Goal: Task Accomplishment & Management: Manage account settings

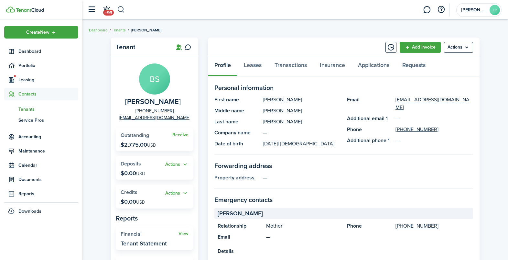
click at [124, 7] on button "button" at bounding box center [121, 9] width 8 height 11
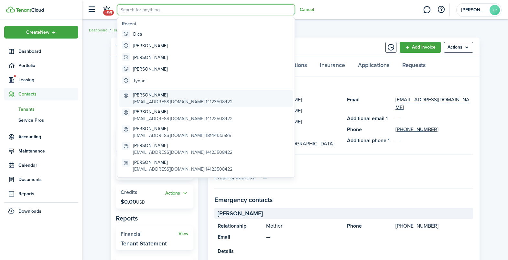
click at [169, 94] on global-search-item-title "[PERSON_NAME]" at bounding box center [182, 95] width 99 height 7
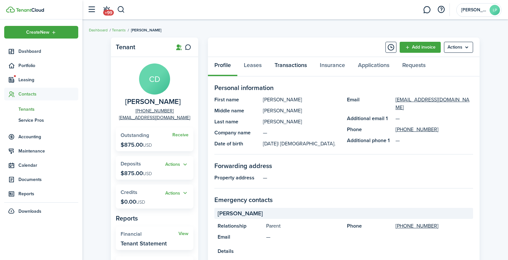
click at [282, 66] on link "Transactions" at bounding box center [290, 66] width 45 height 19
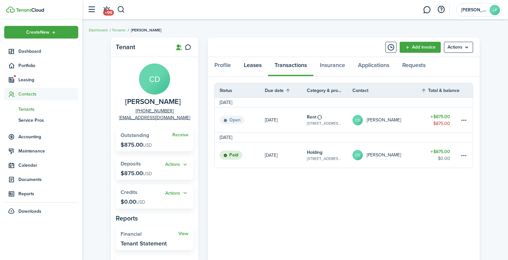
click at [256, 68] on link "Leases" at bounding box center [253, 66] width 31 height 19
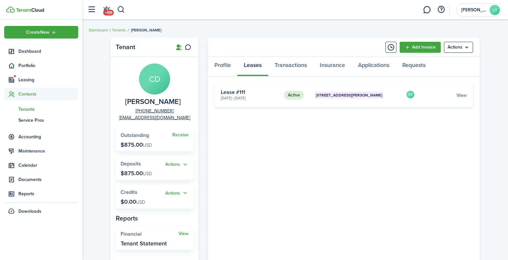
click at [466, 97] on link "View" at bounding box center [462, 95] width 10 height 7
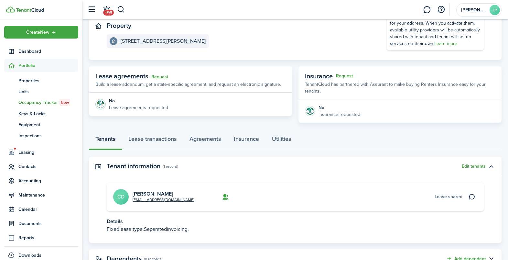
scroll to position [99, 0]
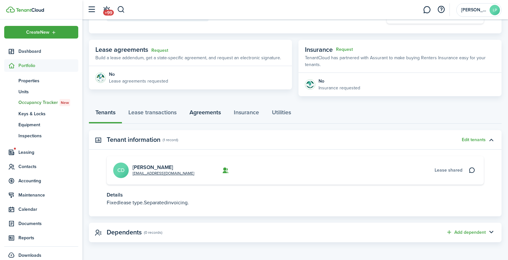
click at [214, 112] on link "Agreements" at bounding box center [205, 113] width 44 height 19
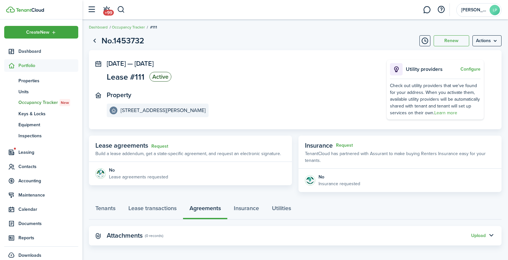
scroll to position [6, 0]
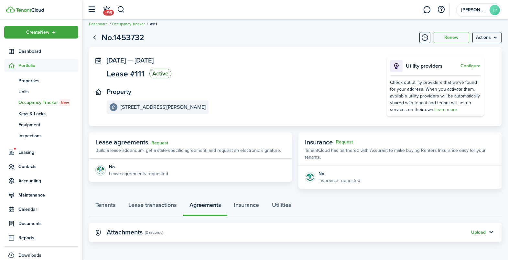
click at [476, 230] on div "Upload" at bounding box center [478, 232] width 15 height 7
click at [471, 230] on button "Upload" at bounding box center [478, 232] width 15 height 5
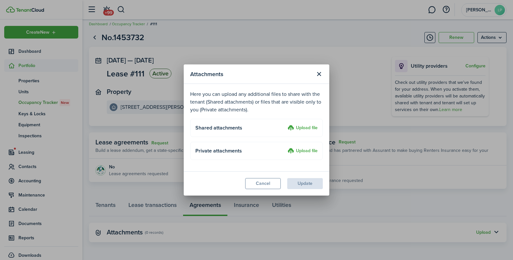
click at [307, 126] on label "Upload file" at bounding box center [303, 128] width 30 height 8
click at [285, 124] on input "Upload file" at bounding box center [285, 124] width 0 height 0
click at [247, 102] on p "Here you can upload any additional files to share with the tenant (Shared attac…" at bounding box center [256, 101] width 133 height 23
click at [304, 127] on label "Upload file" at bounding box center [303, 128] width 30 height 8
click at [285, 124] on input "Upload file" at bounding box center [285, 124] width 0 height 0
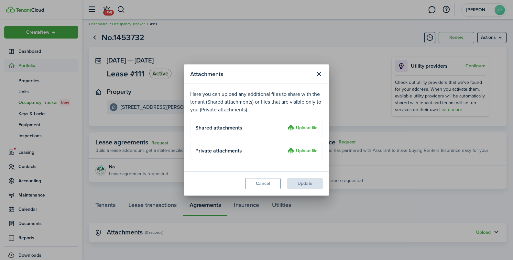
click at [298, 182] on modal-footer "Cancel Update" at bounding box center [257, 183] width 146 height 24
click at [266, 182] on button "Cancel" at bounding box center [263, 183] width 36 height 11
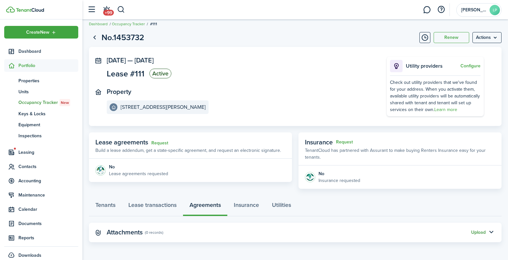
click at [478, 233] on button "Upload" at bounding box center [478, 232] width 15 height 5
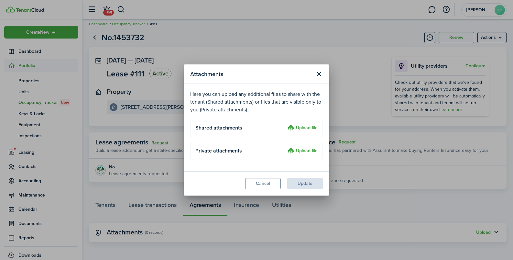
click at [296, 128] on label "Upload file" at bounding box center [303, 128] width 30 height 8
click at [285, 124] on input "Upload file" at bounding box center [285, 124] width 0 height 0
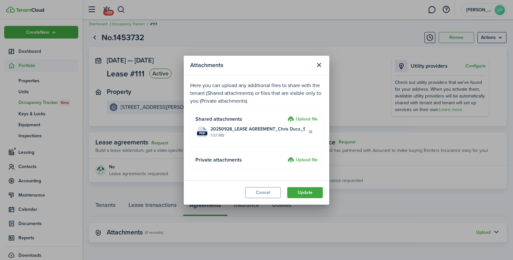
click at [302, 160] on label "Upload file" at bounding box center [303, 160] width 30 height 8
click at [285, 156] on input "Upload file" at bounding box center [285, 156] width 0 height 0
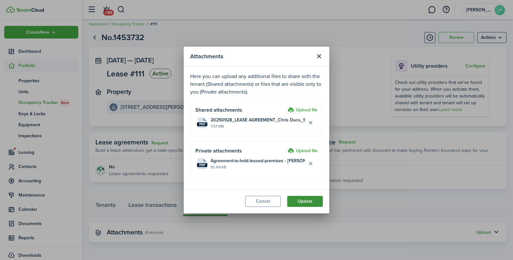
click at [303, 201] on button "Update" at bounding box center [305, 201] width 36 height 11
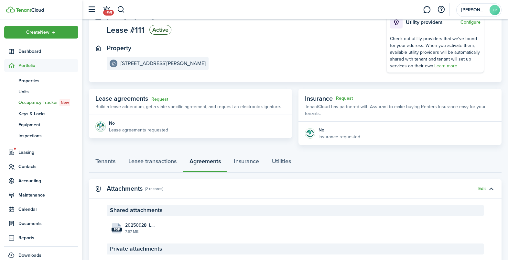
scroll to position [93, 0]
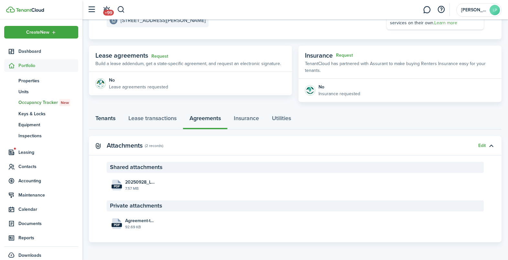
click at [110, 116] on link "Tenants" at bounding box center [105, 119] width 33 height 19
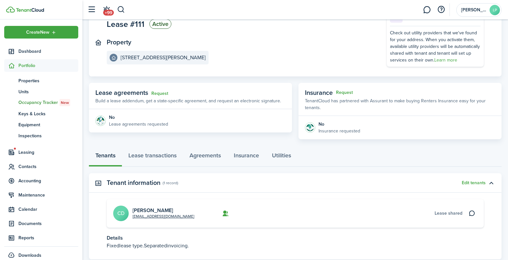
scroll to position [99, 0]
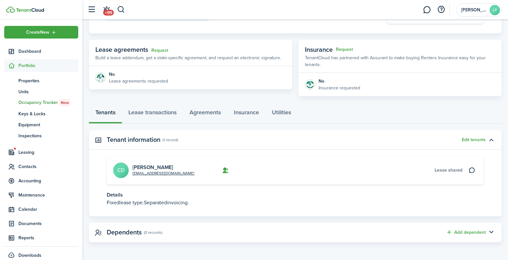
click at [204, 98] on page-view-layout "No.1453732 Renew Actions [DATE] — [DATE] Lease #111 Active Property [STREET_ADD…" at bounding box center [296, 91] width 426 height 310
click at [162, 113] on link "Lease transactions" at bounding box center [152, 113] width 61 height 19
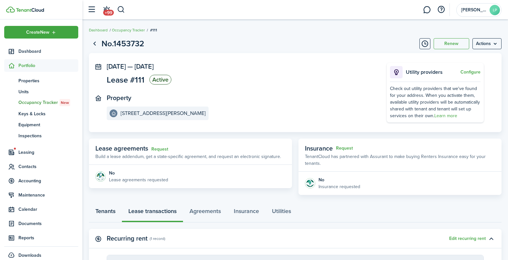
click at [110, 206] on link "Tenants" at bounding box center [105, 212] width 33 height 19
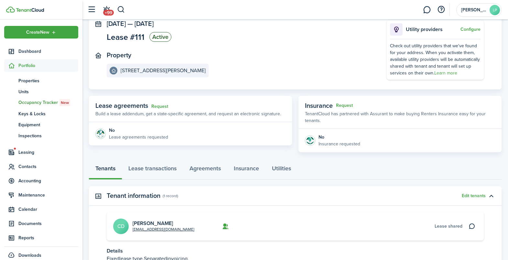
scroll to position [99, 0]
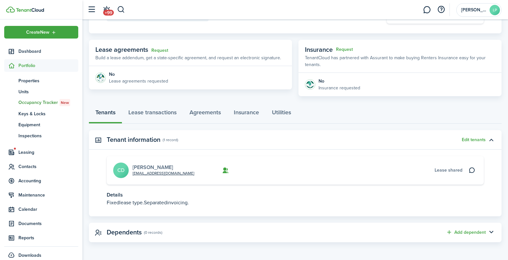
click at [146, 166] on link "[PERSON_NAME]" at bounding box center [153, 166] width 40 height 7
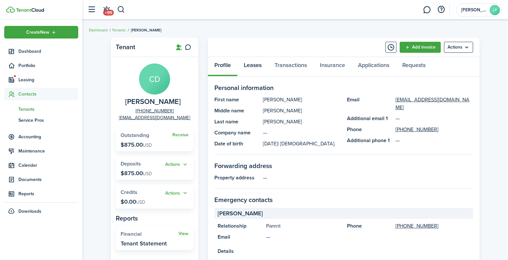
click at [255, 66] on link "Leases" at bounding box center [253, 66] width 31 height 19
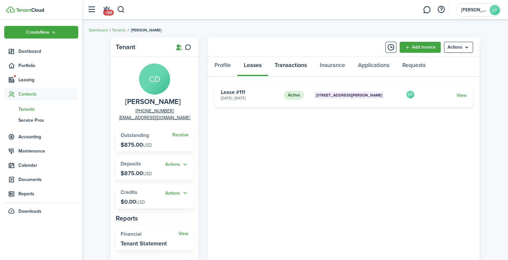
click at [297, 66] on link "Transactions" at bounding box center [290, 66] width 45 height 19
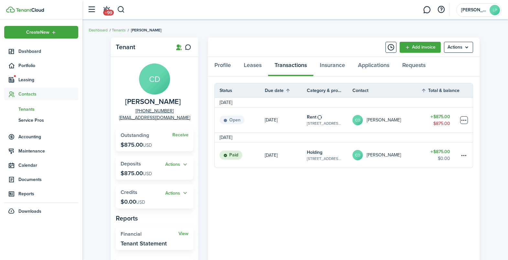
click at [465, 119] on table-menu-btn-icon at bounding box center [464, 120] width 8 height 8
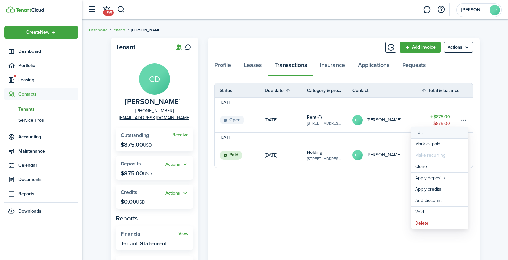
click at [427, 132] on button "Edit" at bounding box center [440, 132] width 57 height 11
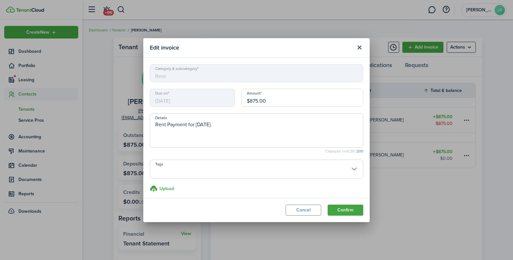
drag, startPoint x: 256, startPoint y: 101, endPoint x: 251, endPoint y: 100, distance: 4.7
click at [251, 100] on input "$875.00" at bounding box center [302, 98] width 122 height 18
type input "$850.00"
click at [349, 211] on button "Confirm" at bounding box center [346, 210] width 36 height 11
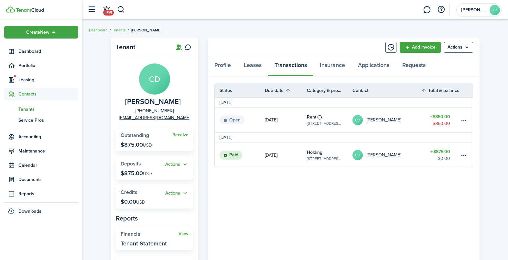
click at [97, 99] on div "Tenant CD [PERSON_NAME] [PHONE_NUMBER] [EMAIL_ADDRESS][DOMAIN_NAME] Receive Out…" at bounding box center [296, 205] width 426 height 342
click at [119, 14] on button "button" at bounding box center [121, 9] width 8 height 11
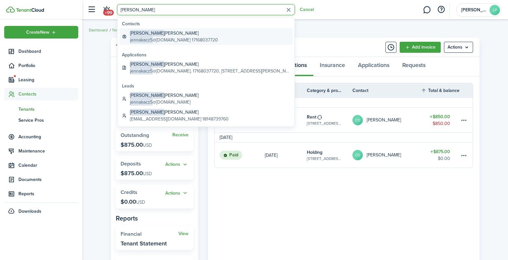
type input "[PERSON_NAME]"
click at [167, 36] on global-search-item-title "[PERSON_NAME] [PERSON_NAME]" at bounding box center [174, 33] width 88 height 7
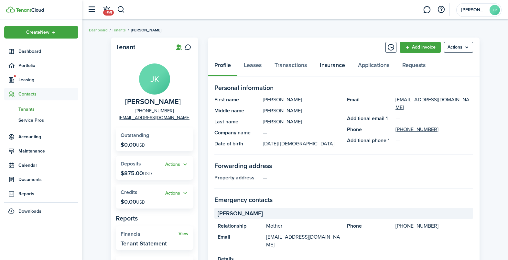
click at [338, 63] on link "Insurance" at bounding box center [333, 66] width 38 height 19
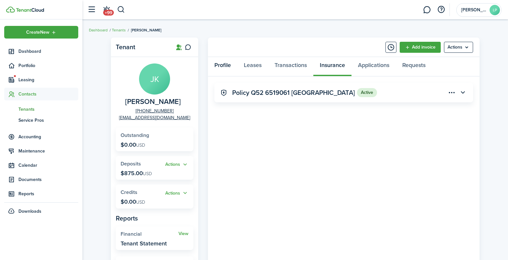
click at [224, 66] on link "Profile" at bounding box center [222, 66] width 29 height 19
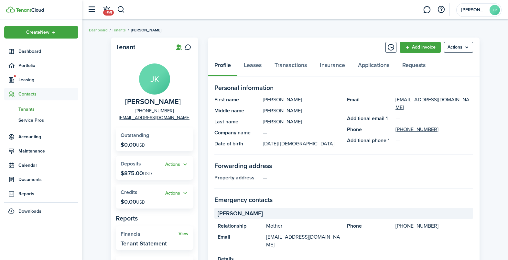
click at [96, 47] on div "Tenant [PERSON_NAME] [PERSON_NAME] [PHONE_NUMBER] [EMAIL_ADDRESS][DOMAIN_NAME] …" at bounding box center [296, 257] width 426 height 447
click at [460, 47] on menu-btn "Actions" at bounding box center [458, 47] width 29 height 11
click at [250, 63] on link "Leases" at bounding box center [253, 66] width 31 height 19
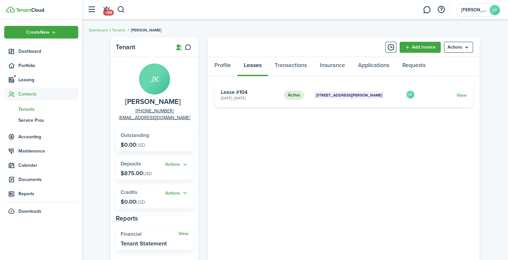
click at [441, 96] on card-footer "View" at bounding box center [445, 95] width 43 height 7
click at [460, 94] on link "View" at bounding box center [462, 95] width 10 height 7
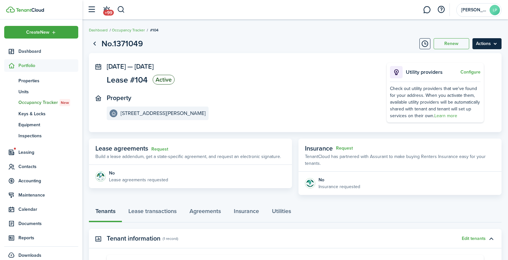
click at [491, 45] on menu-btn "Actions" at bounding box center [487, 43] width 29 height 11
click at [487, 44] on menu-btn "Actions" at bounding box center [487, 43] width 29 height 11
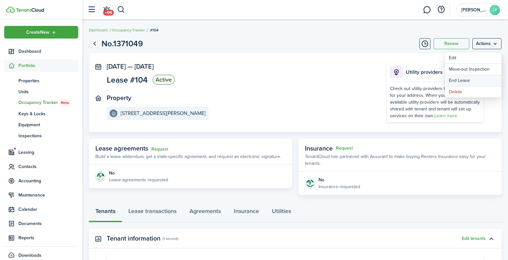
click at [459, 80] on link "End Lease" at bounding box center [473, 80] width 57 height 11
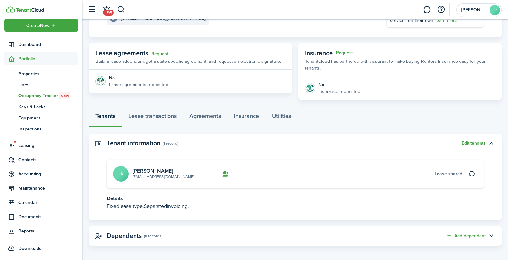
scroll to position [99, 0]
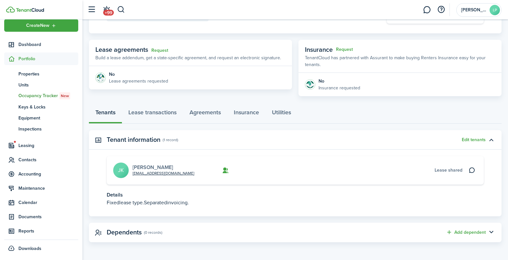
click at [143, 167] on link "[PERSON_NAME]" at bounding box center [153, 166] width 40 height 7
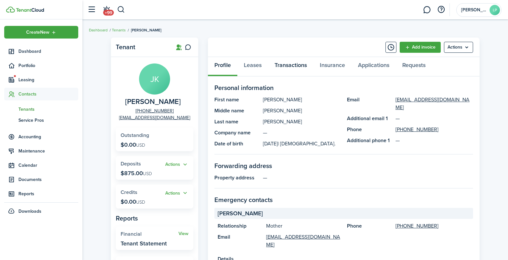
click at [285, 66] on link "Transactions" at bounding box center [290, 66] width 45 height 19
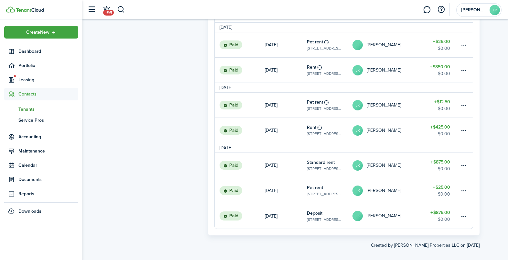
scroll to position [421, 0]
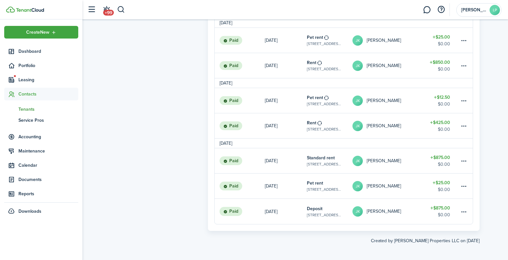
click at [291, 211] on link "[DATE]" at bounding box center [286, 211] width 42 height 25
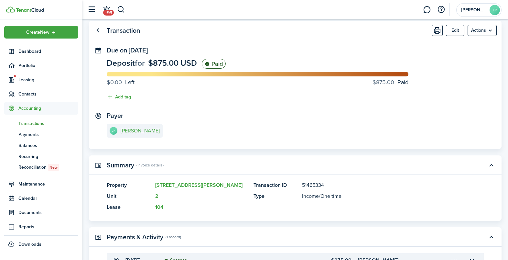
scroll to position [91, 0]
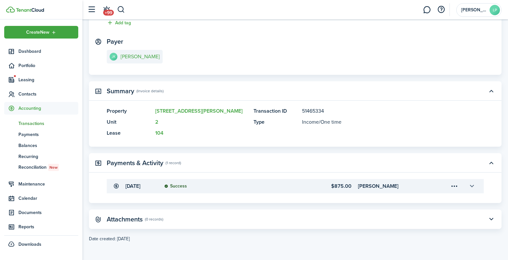
click at [472, 184] on button "button" at bounding box center [472, 186] width 11 height 11
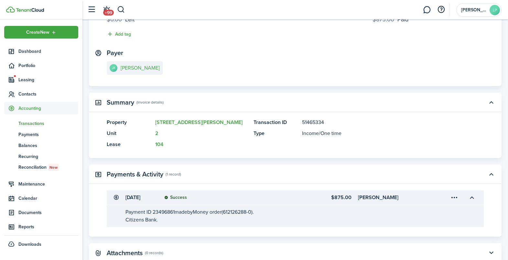
scroll to position [0, 0]
